Goal: Transaction & Acquisition: Purchase product/service

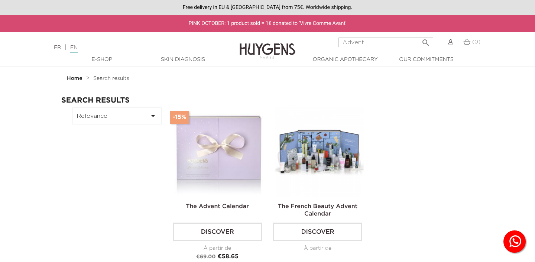
click at [324, 151] on img at bounding box center [319, 151] width 89 height 89
